Goal: Task Accomplishment & Management: Complete application form

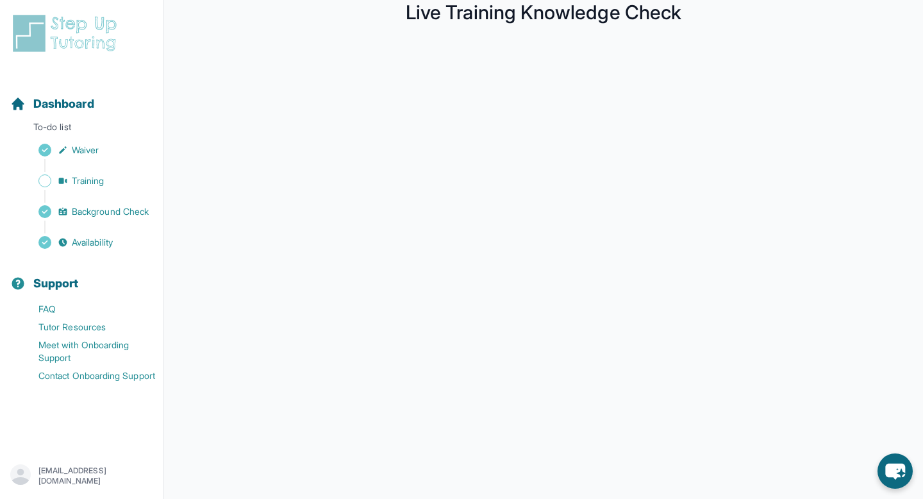
scroll to position [113, 0]
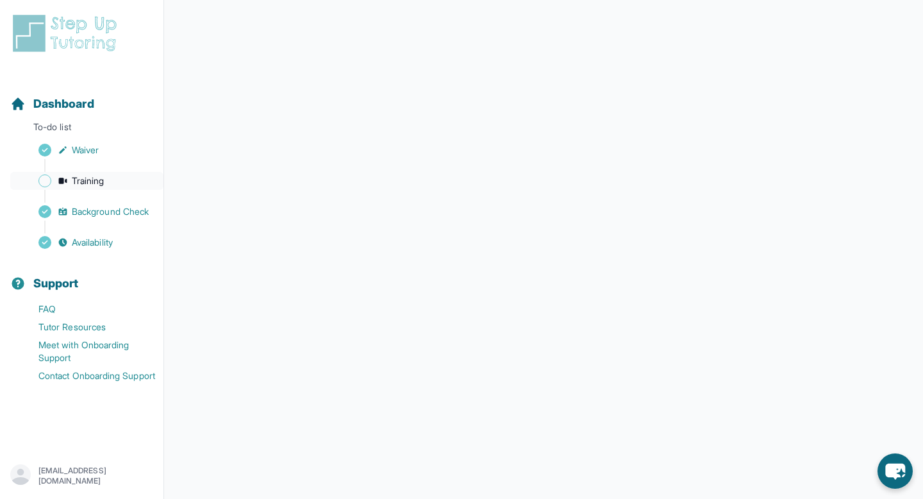
click at [58, 182] on icon "Sidebar" at bounding box center [63, 181] width 10 height 10
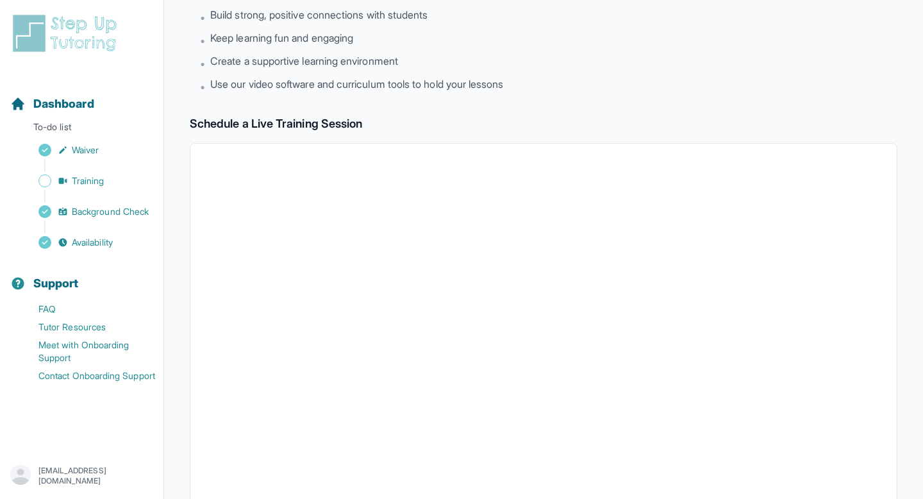
scroll to position [53, 0]
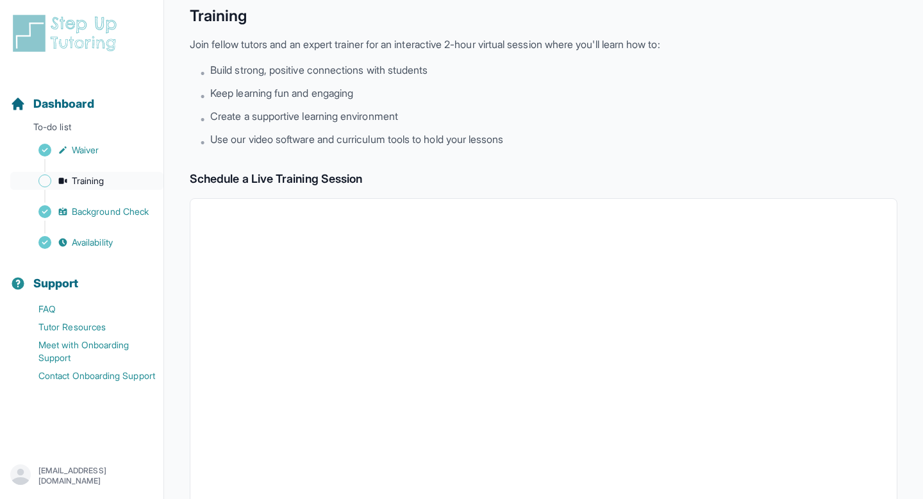
click at [113, 185] on link "Training" at bounding box center [86, 181] width 153 height 18
click at [90, 180] on span "Training" at bounding box center [88, 180] width 33 height 13
click at [90, 178] on span "Training" at bounding box center [88, 180] width 33 height 13
click at [83, 172] on link "Training" at bounding box center [86, 181] width 153 height 18
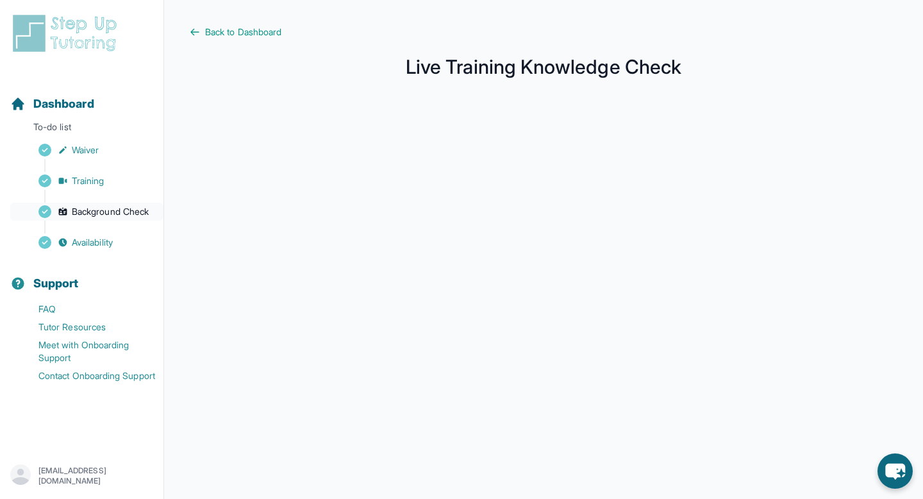
click at [90, 210] on span "Background Check" at bounding box center [110, 211] width 77 height 13
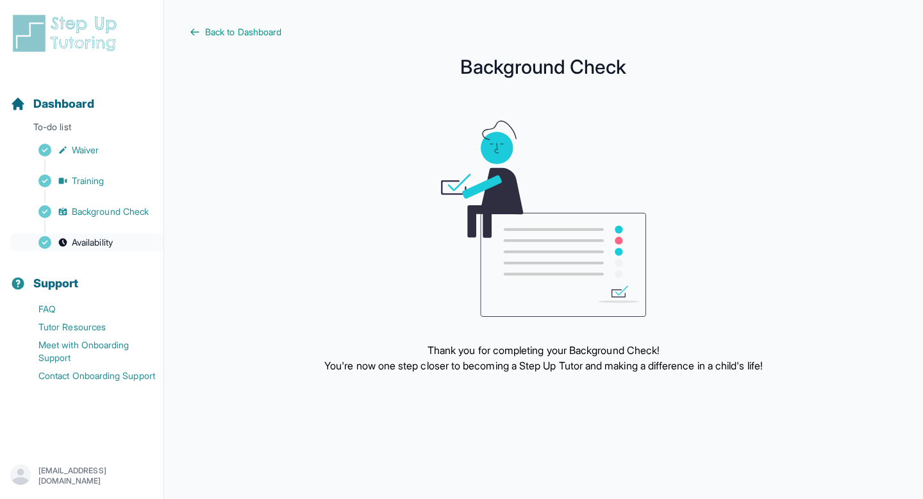
click at [90, 238] on span "Availability" at bounding box center [92, 242] width 41 height 13
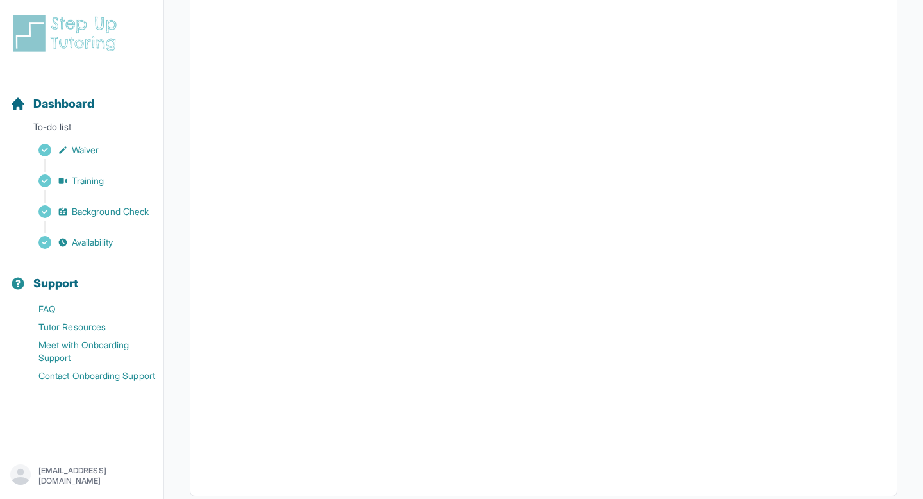
scroll to position [207, 0]
click at [97, 204] on link "Background Check" at bounding box center [86, 212] width 153 height 18
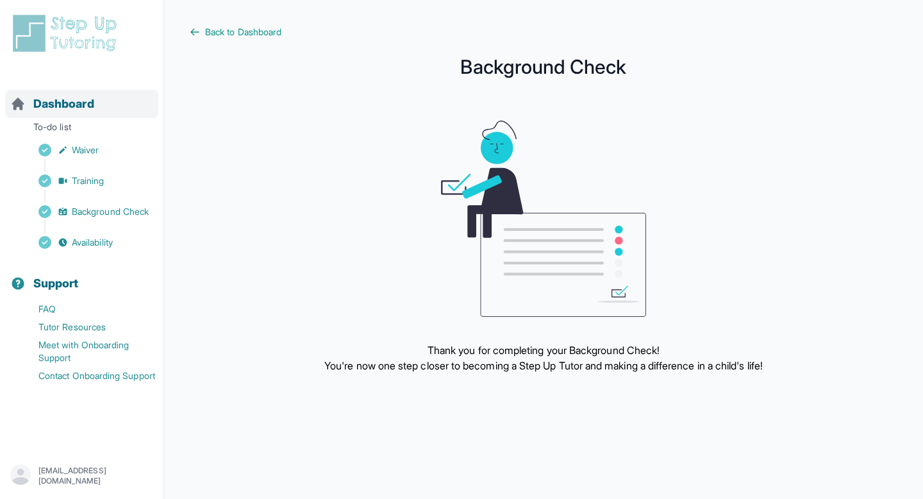
click at [72, 103] on span "Dashboard" at bounding box center [63, 104] width 61 height 18
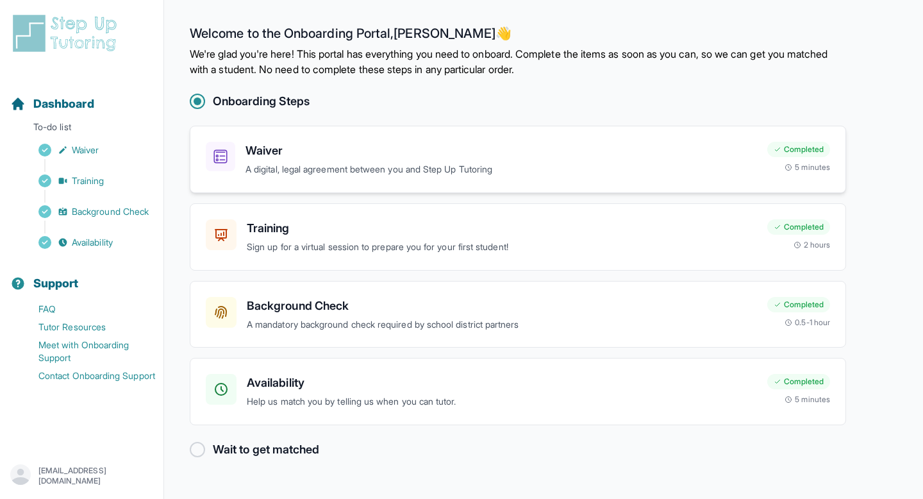
click at [378, 130] on div "Waiver A digital, legal agreement between you and Step Up Tutoring Completed 5 …" at bounding box center [518, 159] width 656 height 67
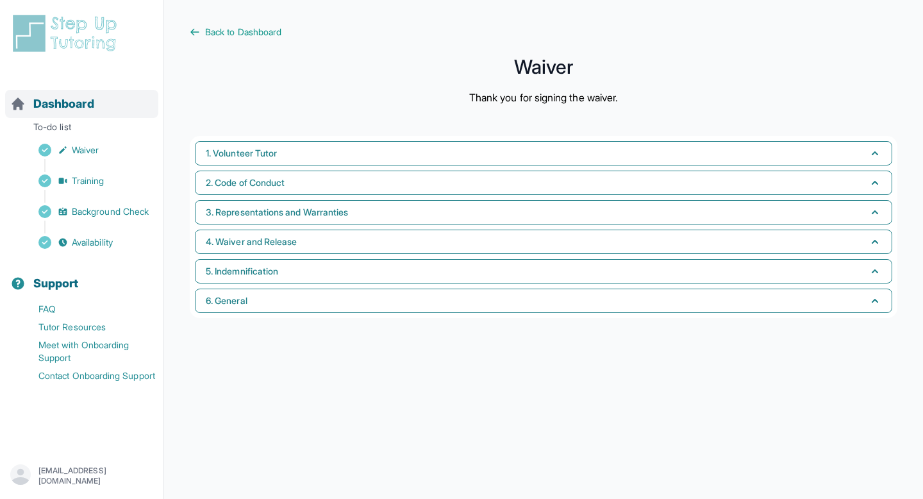
click at [72, 104] on span "Dashboard" at bounding box center [63, 104] width 61 height 18
